Goal: Task Accomplishment & Management: Manage account settings

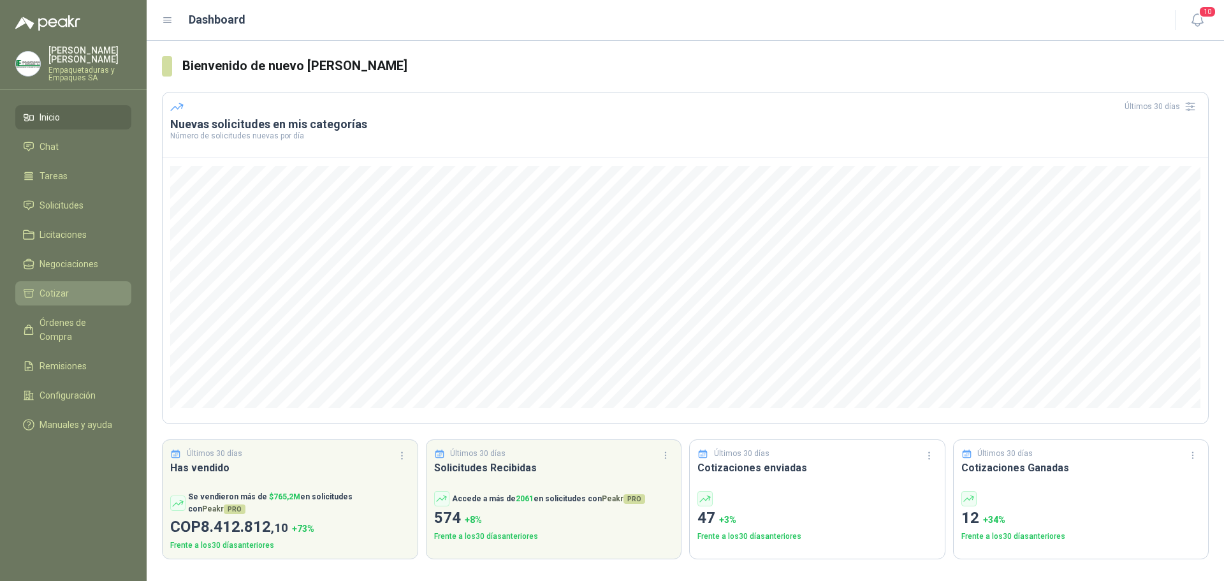
click at [47, 288] on span "Cotizar" at bounding box center [54, 293] width 29 height 14
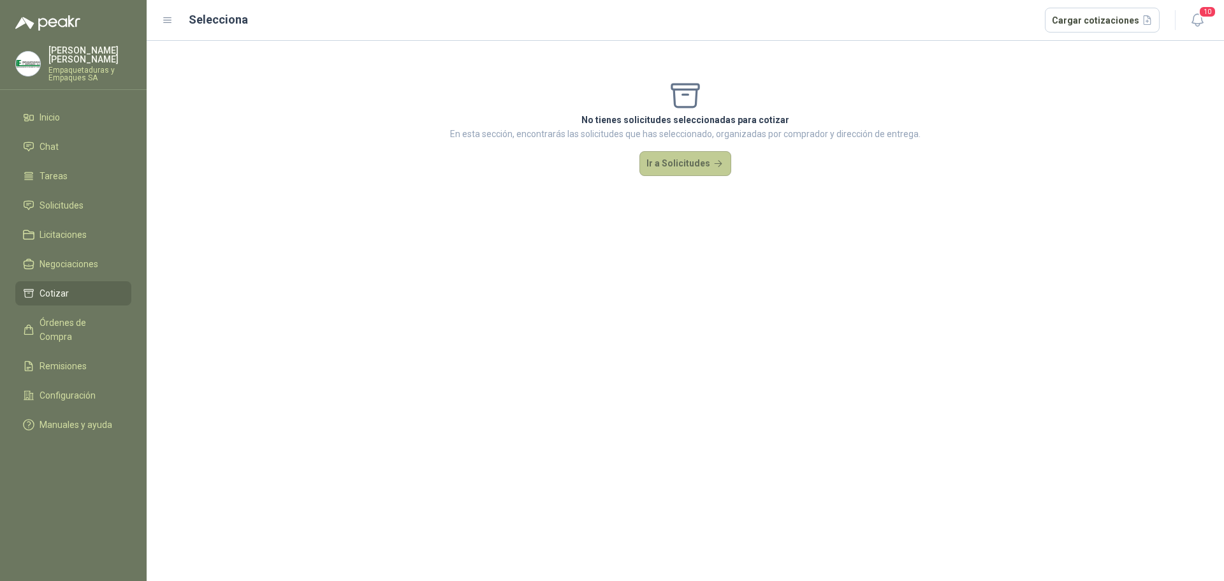
click at [656, 165] on button "Ir a Solicitudes" at bounding box center [686, 164] width 92 height 26
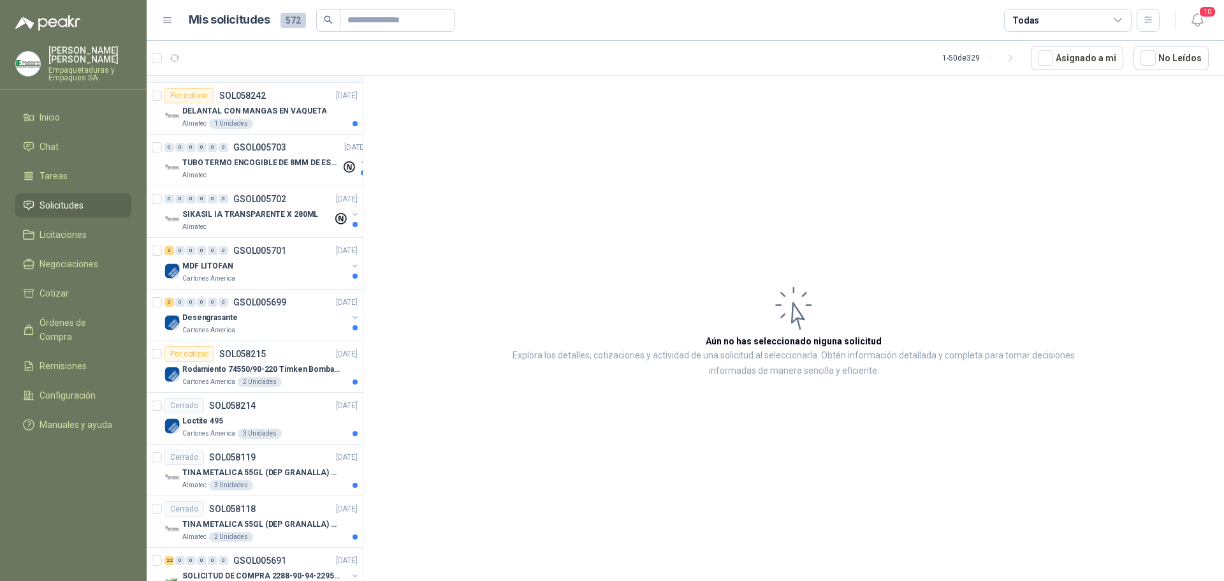
scroll to position [446, 0]
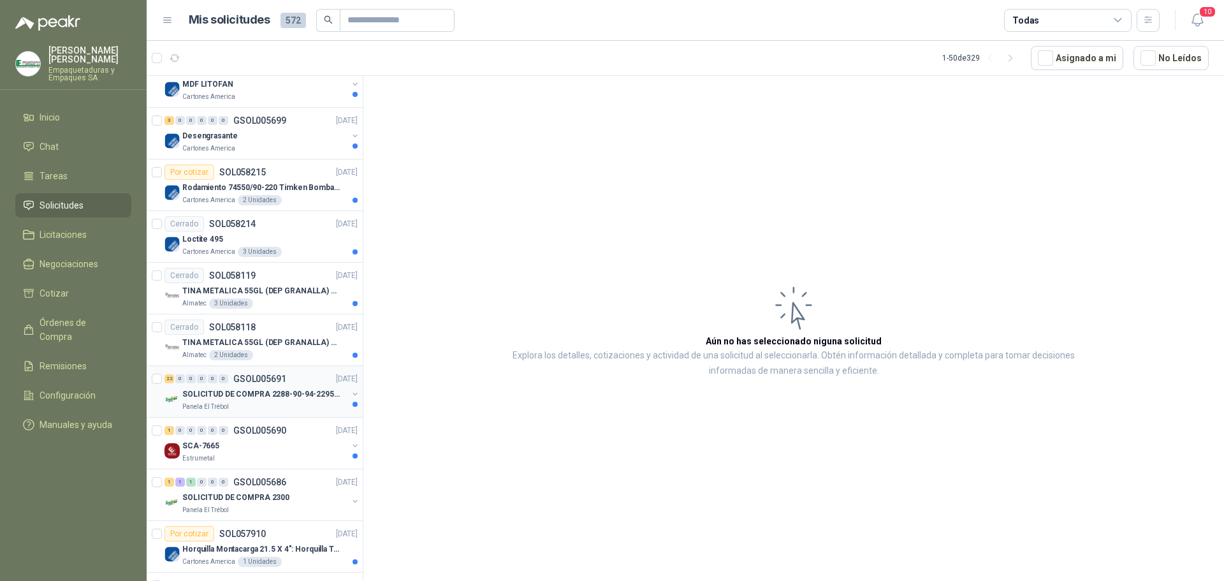
click at [284, 403] on div "Panela El Trébol" at bounding box center [264, 407] width 165 height 10
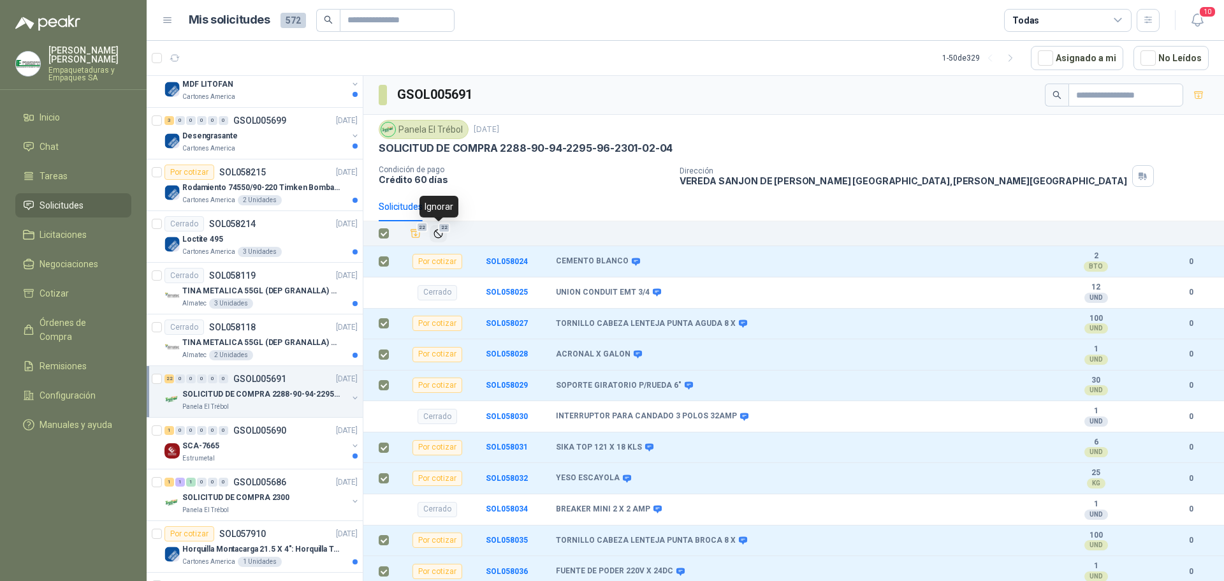
click at [437, 234] on icon "Ignorar" at bounding box center [438, 233] width 11 height 11
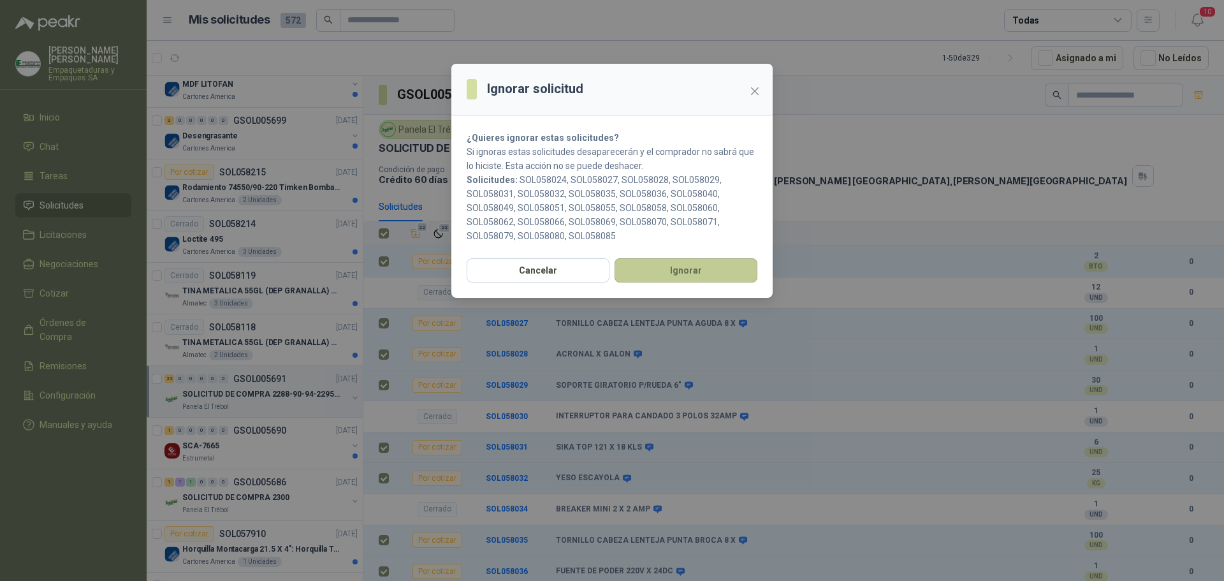
click at [630, 265] on button "Ignorar" at bounding box center [686, 270] width 143 height 24
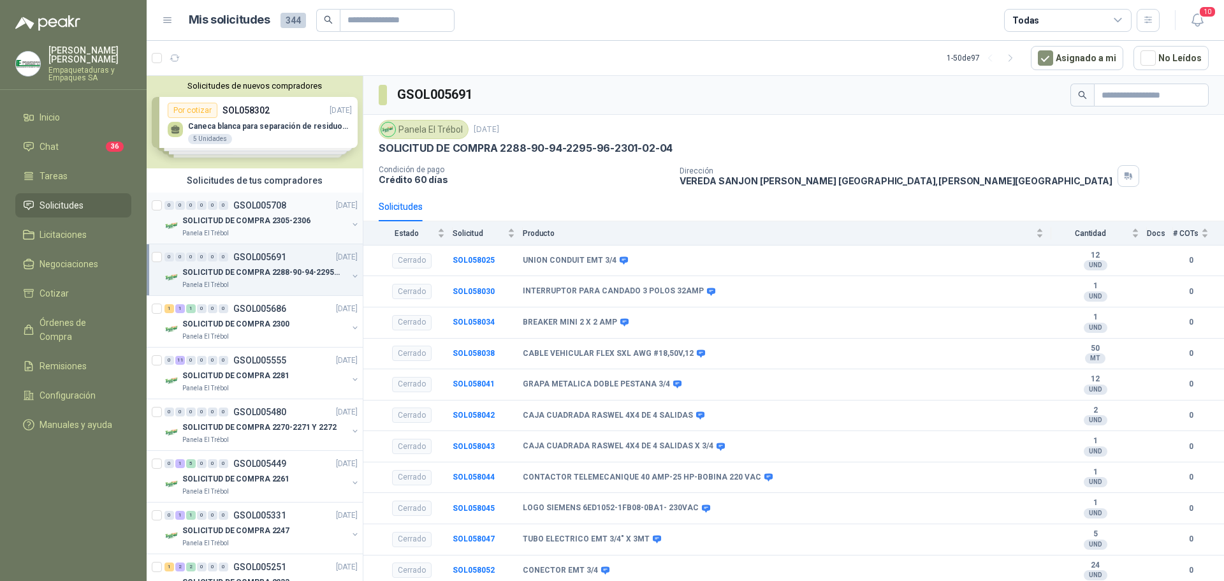
drag, startPoint x: 300, startPoint y: 223, endPoint x: 302, endPoint y: 233, distance: 10.9
click at [300, 223] on p "SOLICITUD DE COMPRA 2305-2306" at bounding box center [246, 221] width 128 height 12
drag, startPoint x: 296, startPoint y: 275, endPoint x: 304, endPoint y: 228, distance: 47.8
click at [296, 275] on p "SOLICITUD DE COMPRA 2288-90-94-2295-96-2301-02-04" at bounding box center [261, 273] width 159 height 12
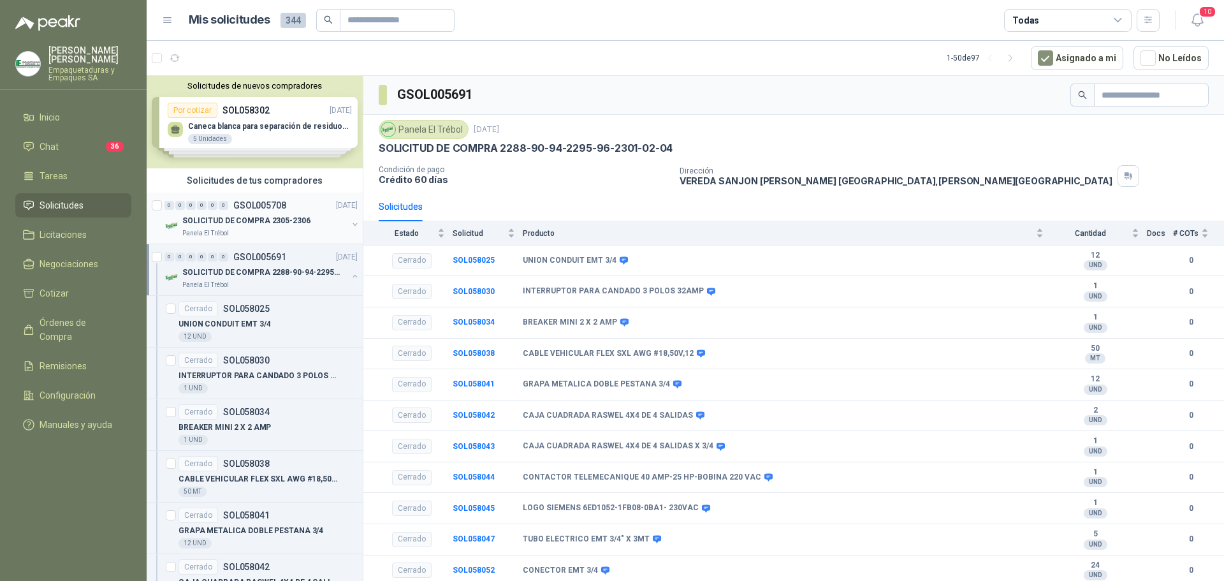
click at [307, 218] on div "SOLICITUD DE COMPRA 2305-2306" at bounding box center [264, 220] width 165 height 15
